Goal: Register for event/course

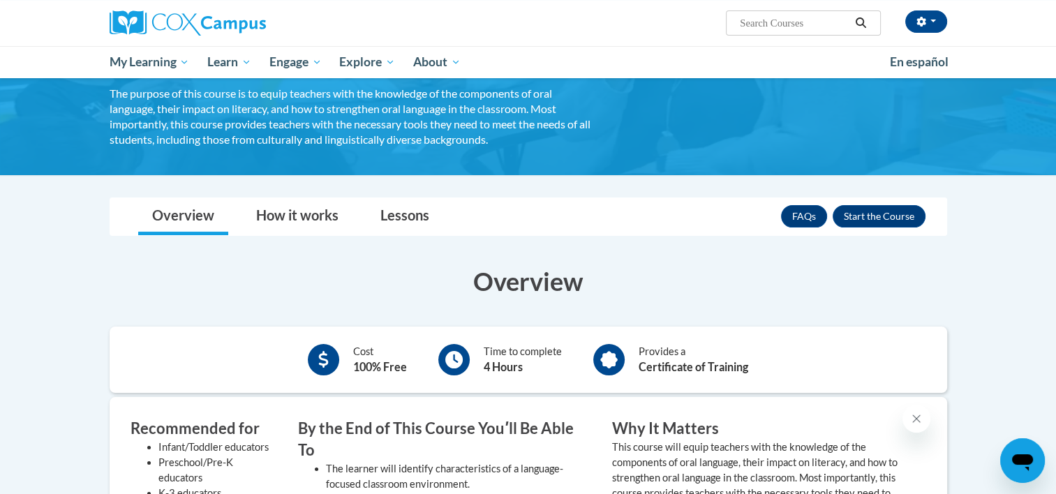
scroll to position [116, 0]
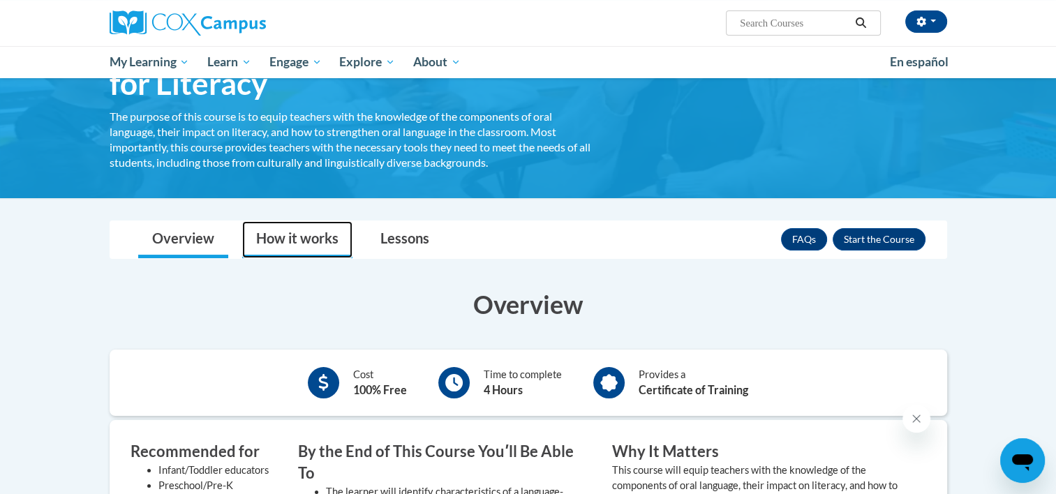
click at [282, 246] on link "How it works" at bounding box center [297, 239] width 110 height 37
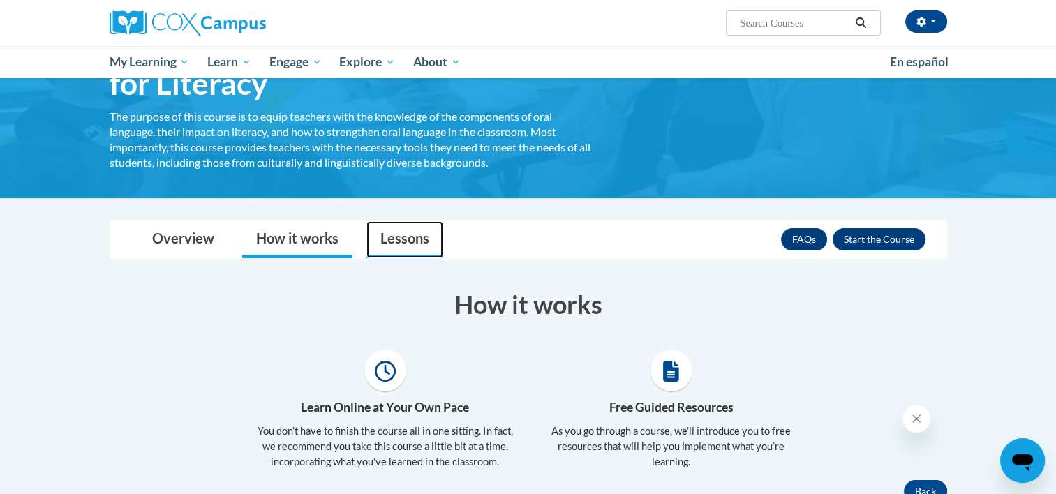
click at [383, 236] on link "Lessons" at bounding box center [404, 239] width 77 height 37
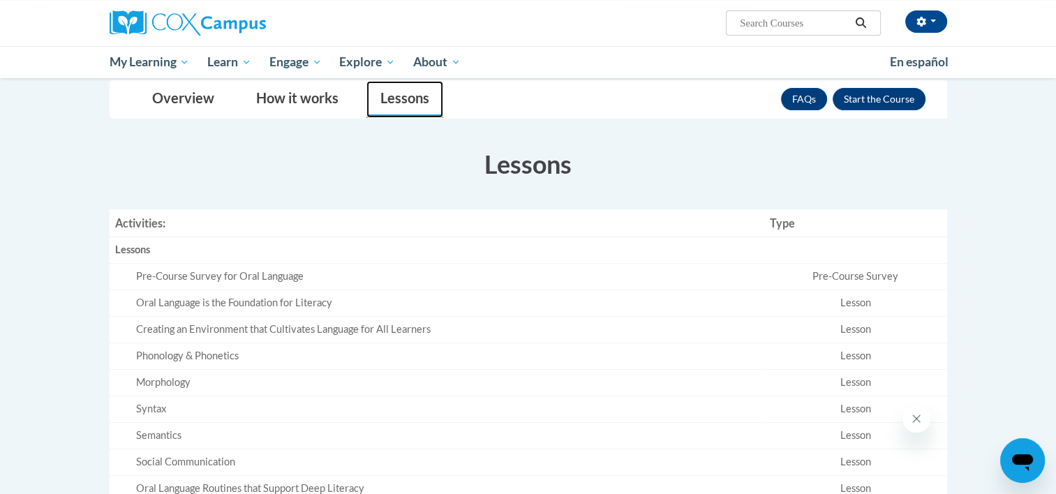
scroll to position [0, 0]
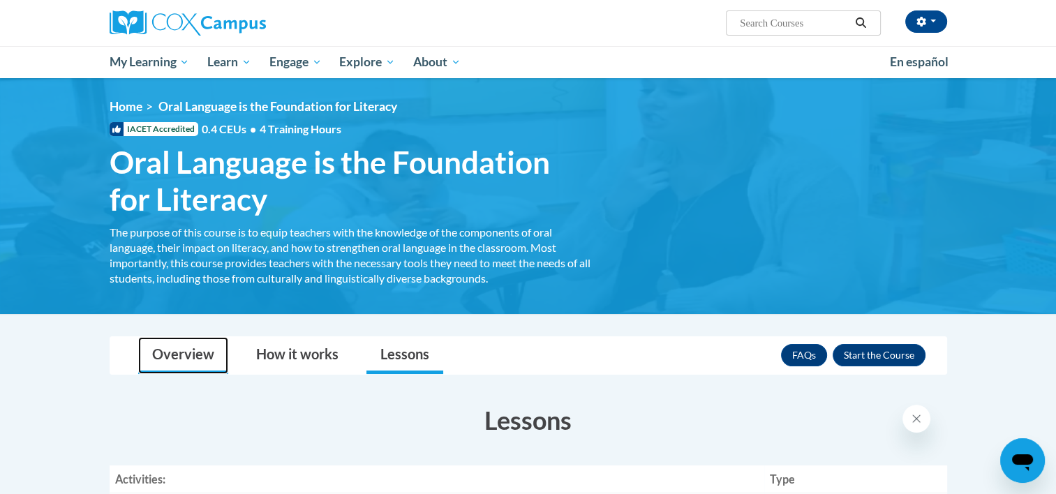
click at [153, 344] on link "Overview" at bounding box center [183, 355] width 90 height 37
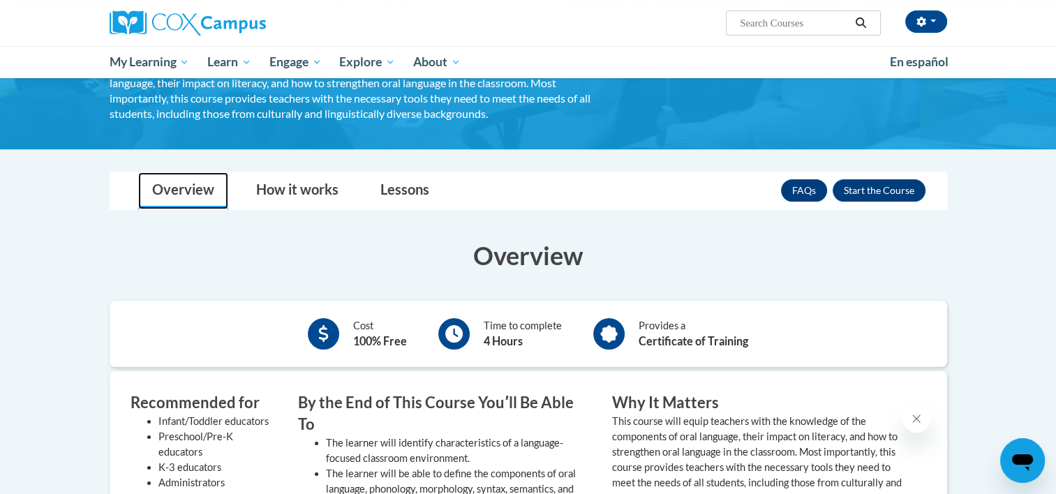
scroll to position [265, 0]
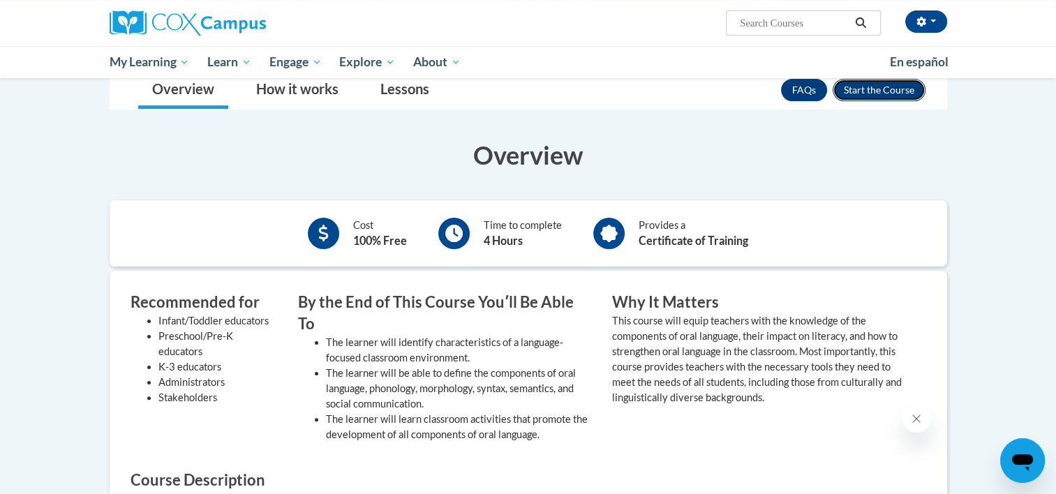
click at [879, 86] on button "Enroll" at bounding box center [879, 90] width 93 height 22
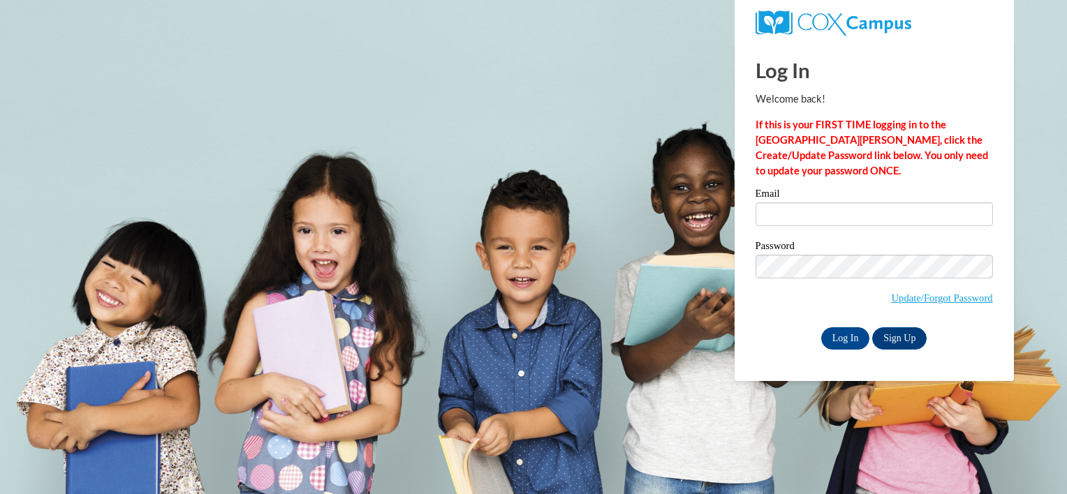
type input "cmjones6@butler.edu"
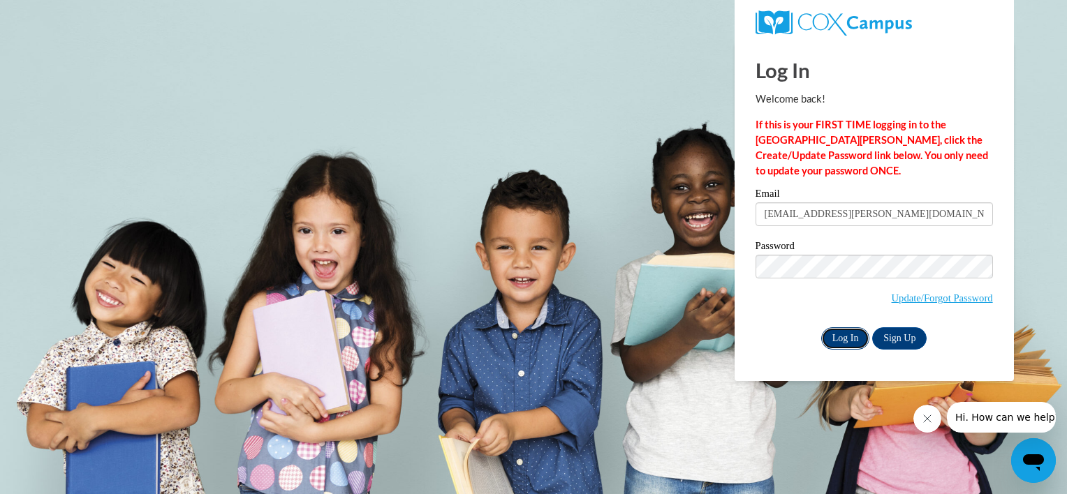
click at [852, 339] on input "Log In" at bounding box center [845, 338] width 49 height 22
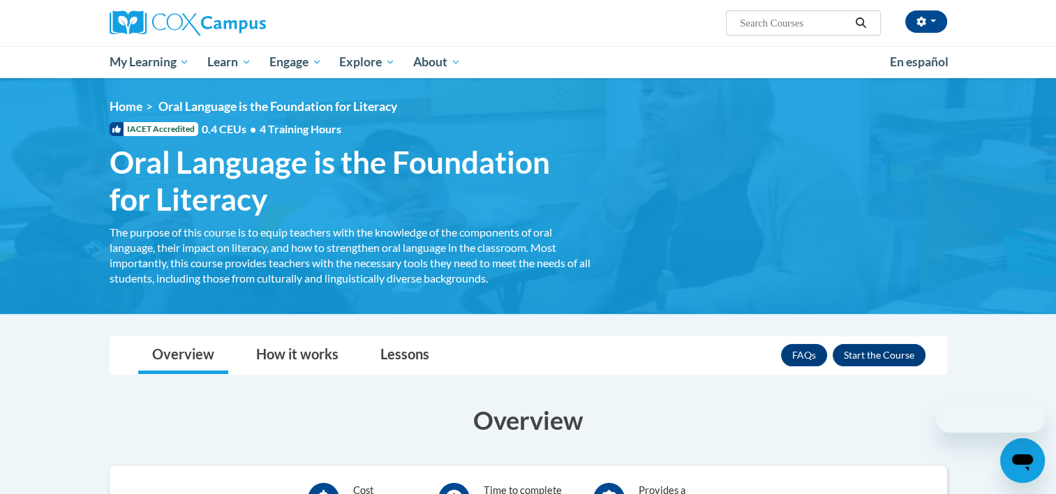
scroll to position [52, 0]
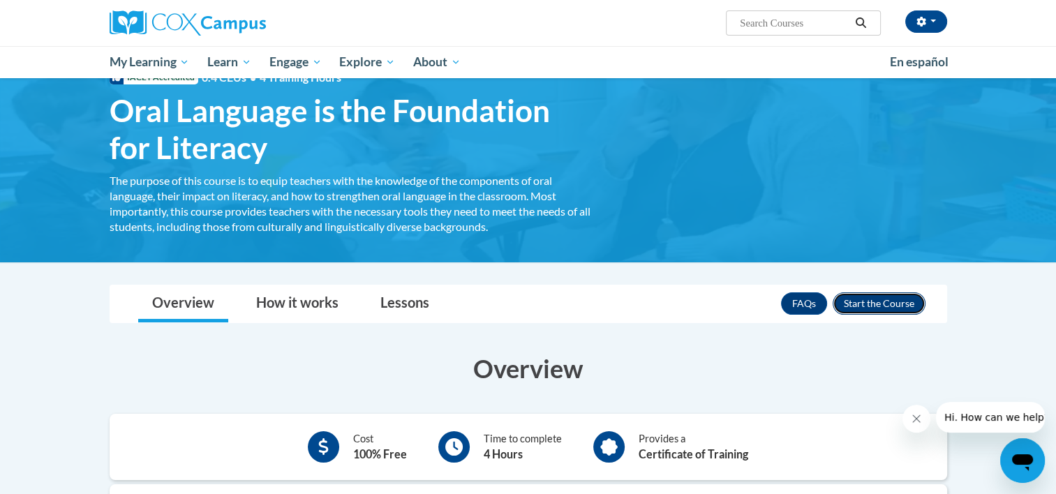
click at [875, 308] on button "Enroll" at bounding box center [879, 303] width 93 height 22
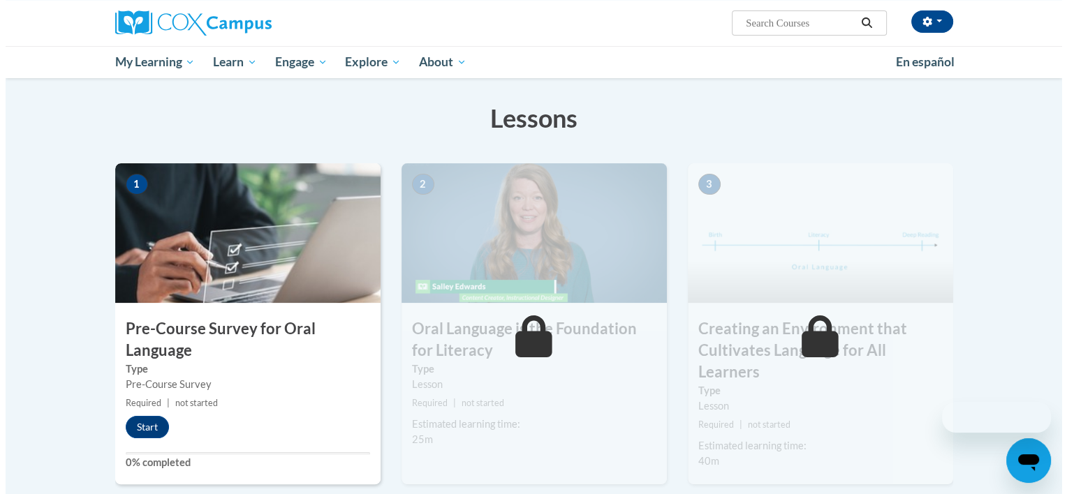
scroll to position [206, 0]
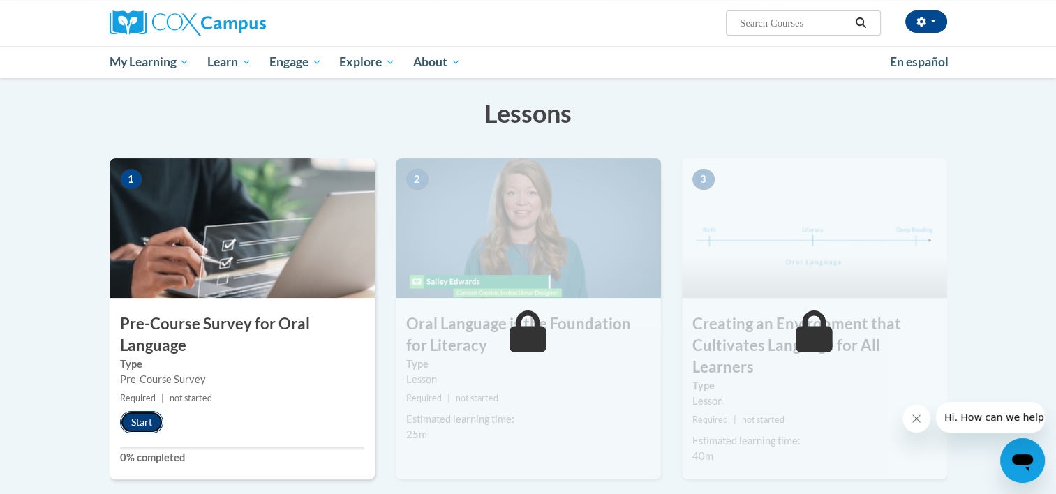
click at [129, 426] on button "Start" at bounding box center [141, 422] width 43 height 22
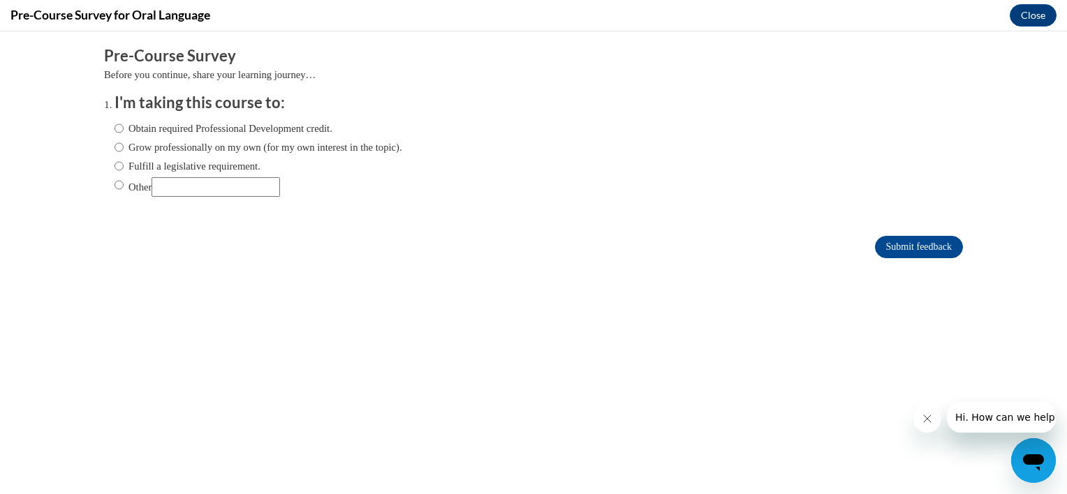
scroll to position [0, 0]
click at [114, 145] on input "Grow professionally on my own (for my own interest in the topic)." at bounding box center [118, 147] width 9 height 15
radio input "true"
click at [907, 239] on input "Submit feedback" at bounding box center [919, 247] width 88 height 22
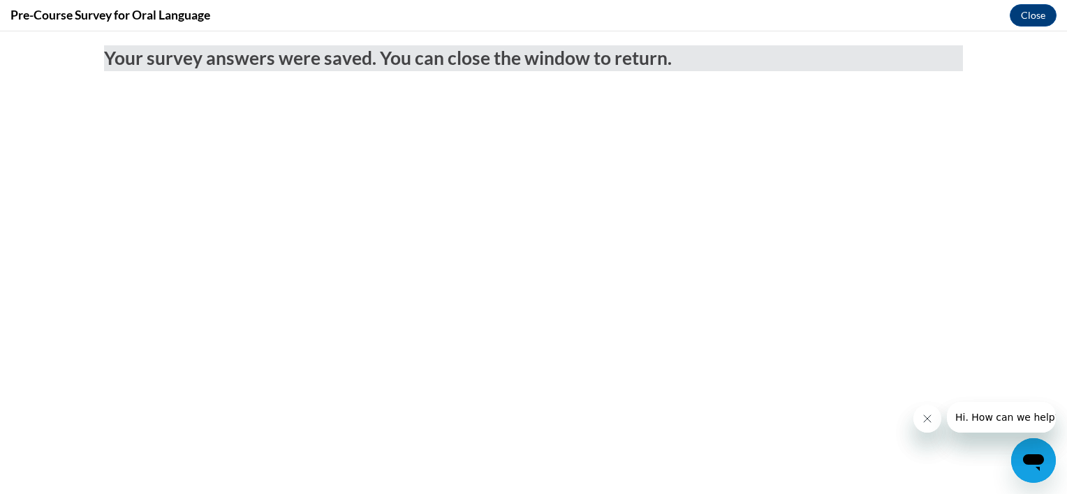
click at [919, 406] on div at bounding box center [984, 417] width 142 height 31
click at [923, 413] on icon "Close message from company" at bounding box center [926, 418] width 11 height 11
click at [922, 417] on icon "Close message from company" at bounding box center [926, 418] width 11 height 11
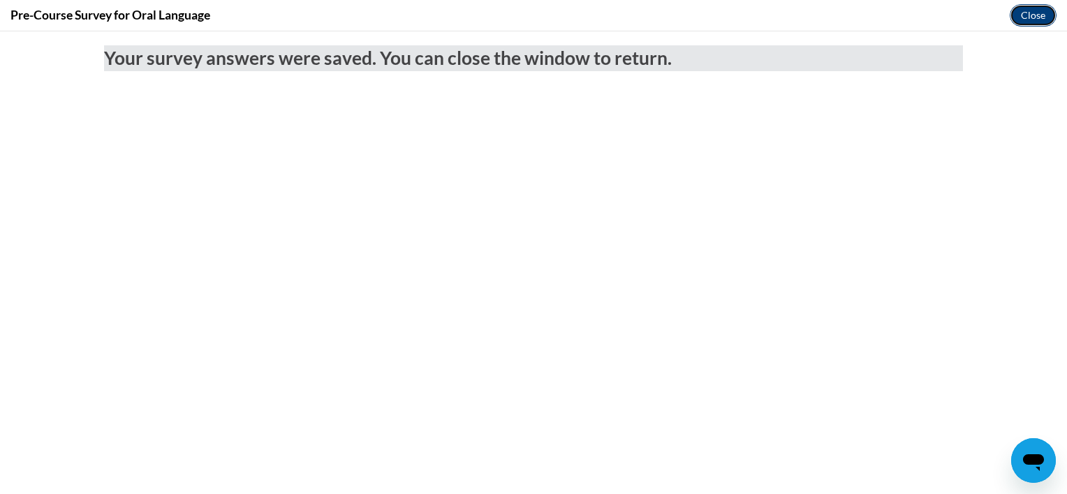
click at [1027, 10] on button "Close" at bounding box center [1032, 15] width 47 height 22
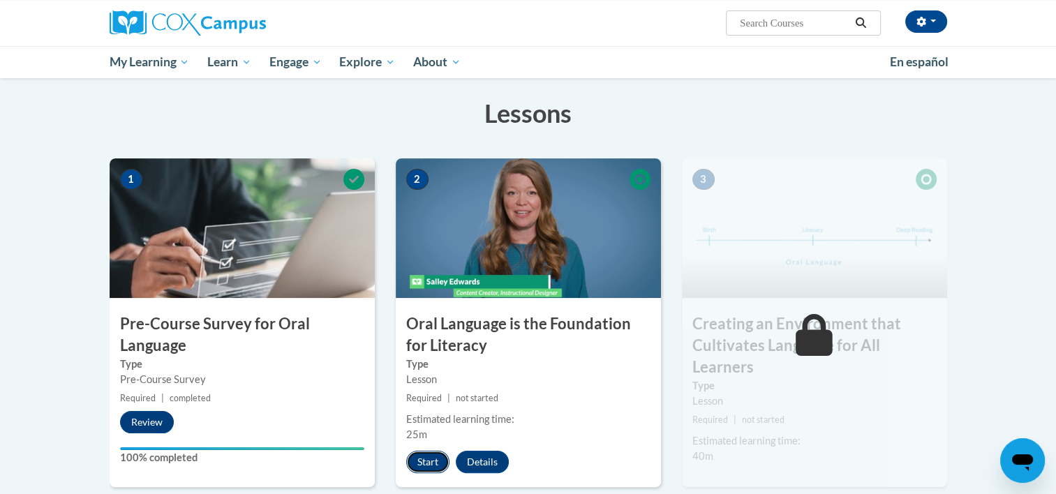
click at [422, 461] on button "Start" at bounding box center [427, 462] width 43 height 22
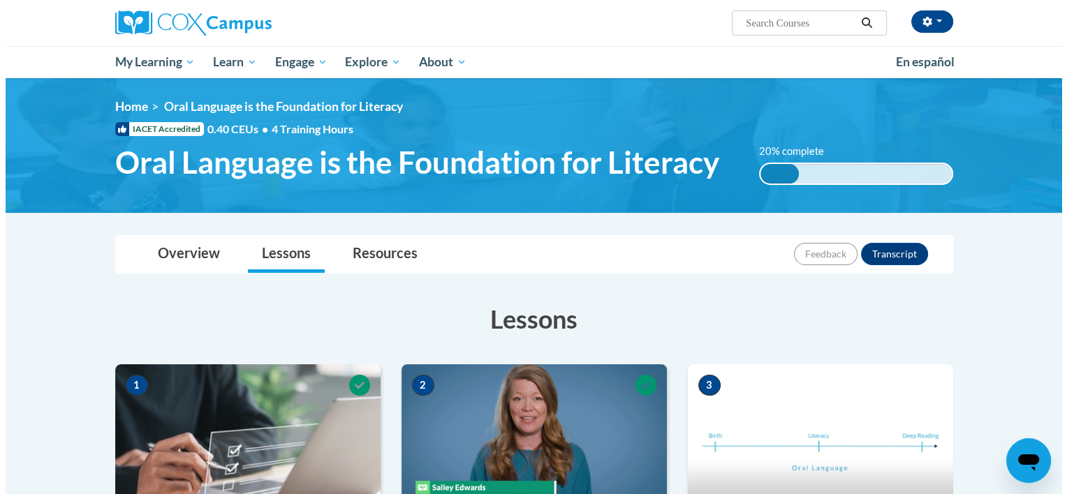
scroll to position [440, 0]
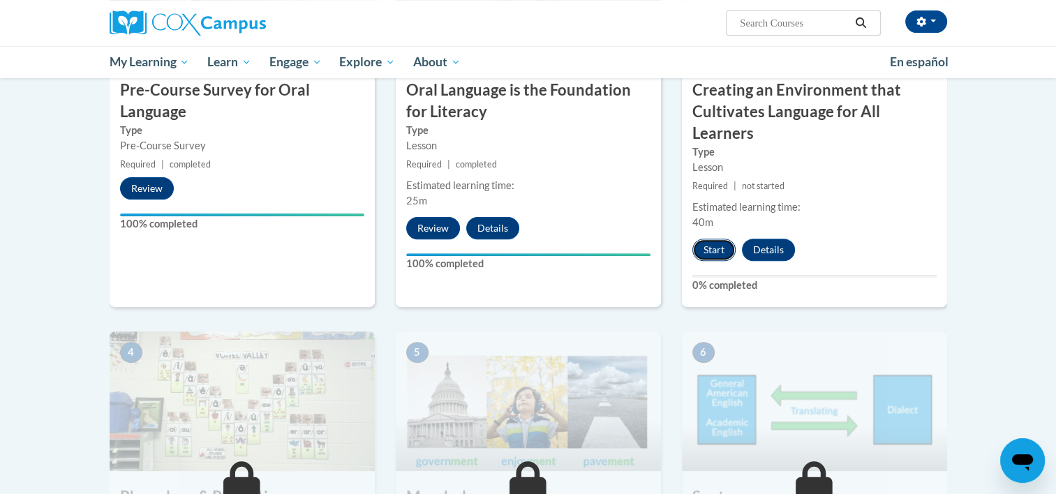
click at [711, 252] on button "Start" at bounding box center [713, 250] width 43 height 22
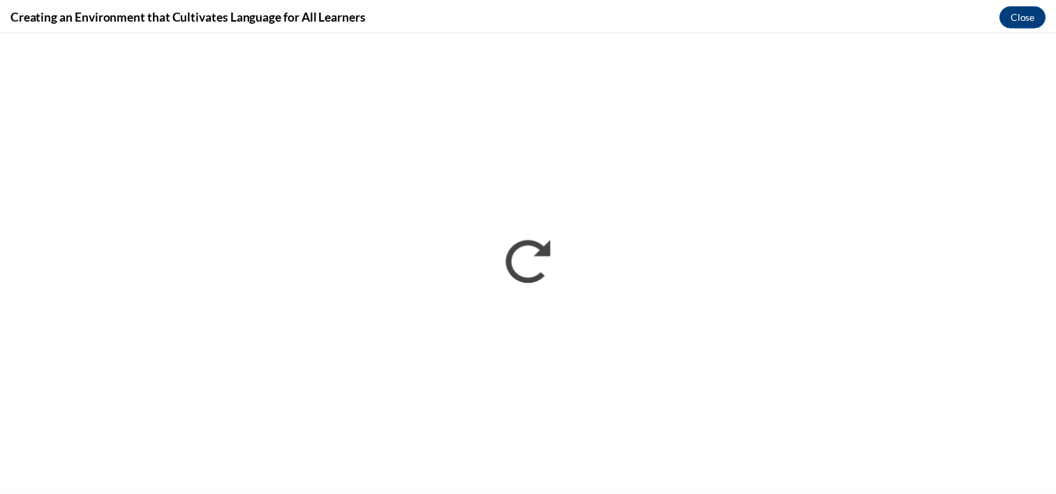
scroll to position [0, 0]
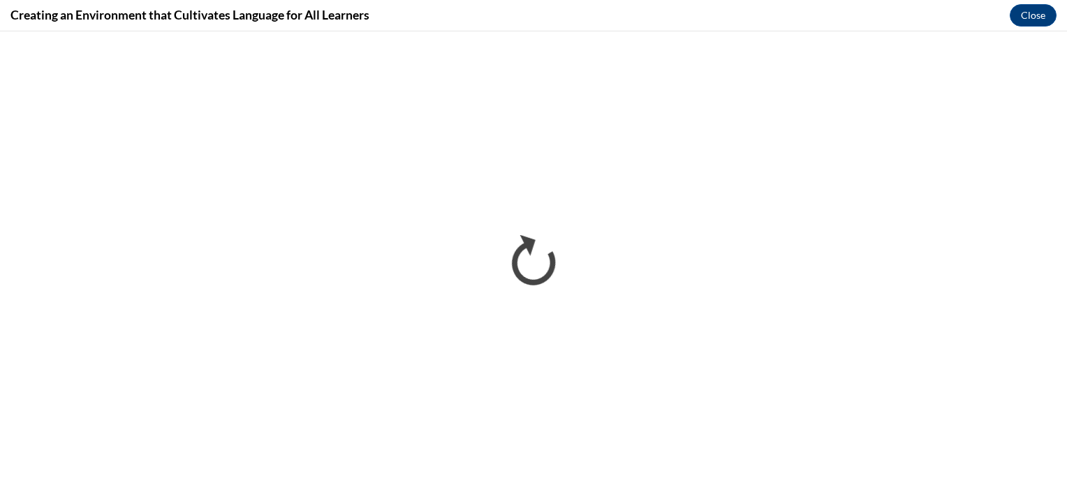
click at [1055, 29] on div "Creating an Environment that Cultivates Language for All Learners Close" at bounding box center [533, 15] width 1067 height 31
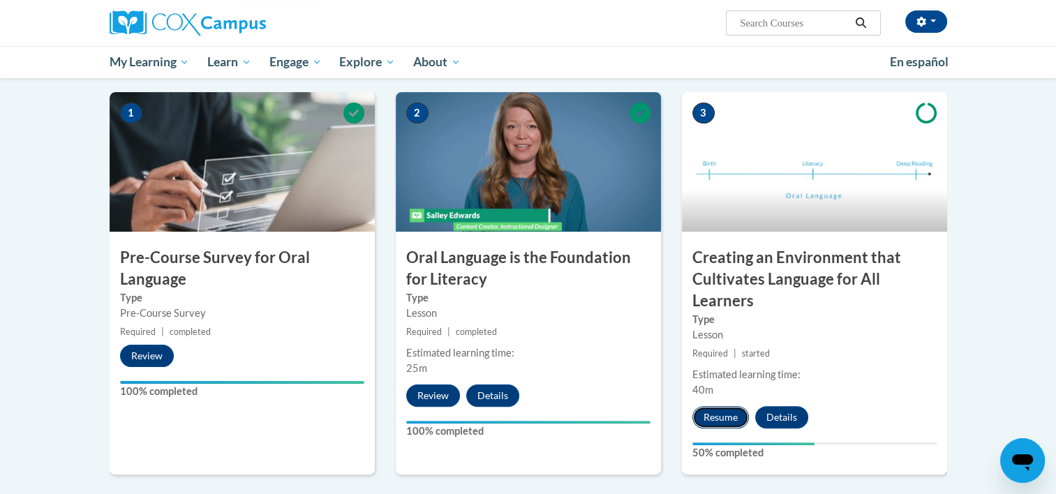
click at [725, 419] on button "Resume" at bounding box center [720, 417] width 57 height 22
